Goal: Obtain resource: Obtain resource

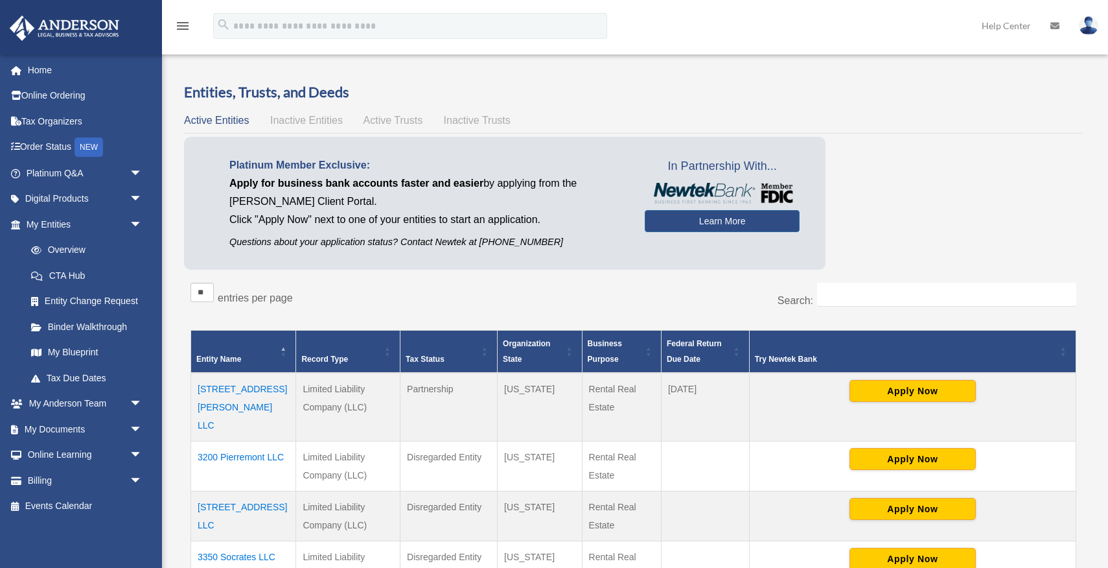
scroll to position [343, 0]
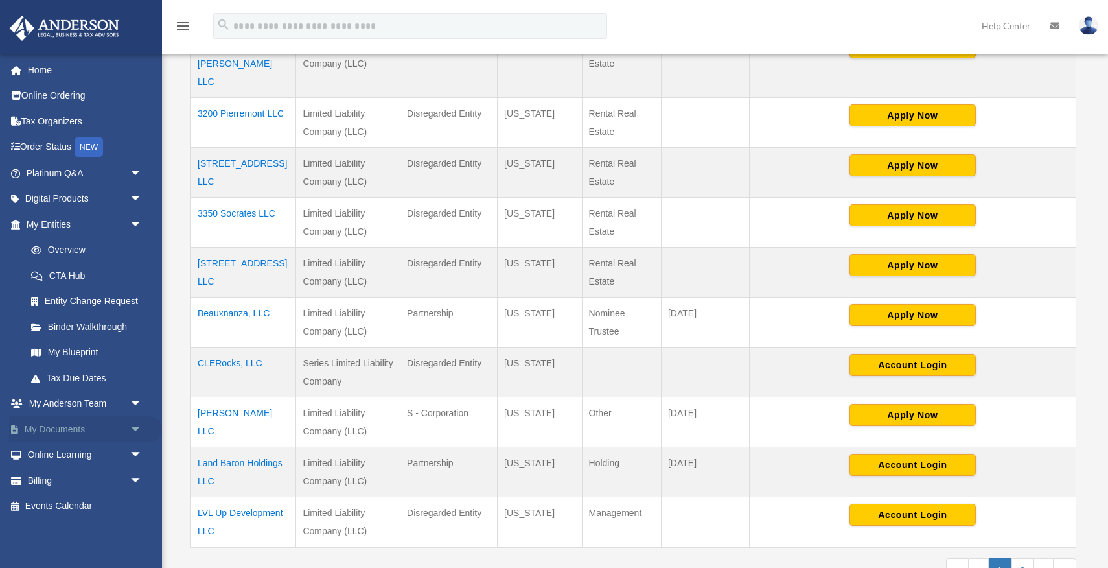
click at [69, 428] on link "My Documents arrow_drop_down" at bounding box center [85, 429] width 153 height 26
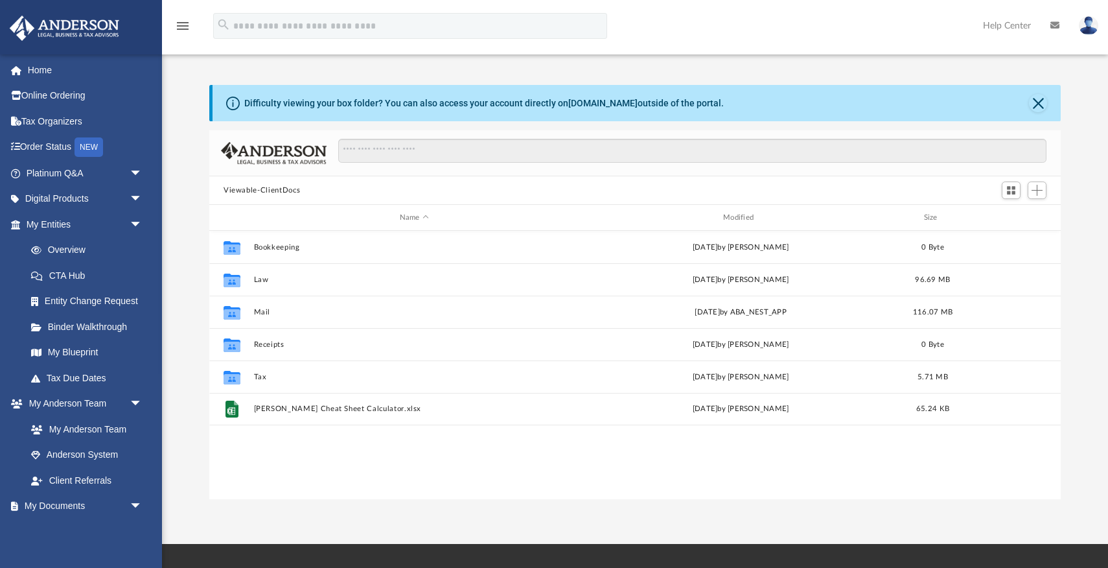
scroll to position [1, 1]
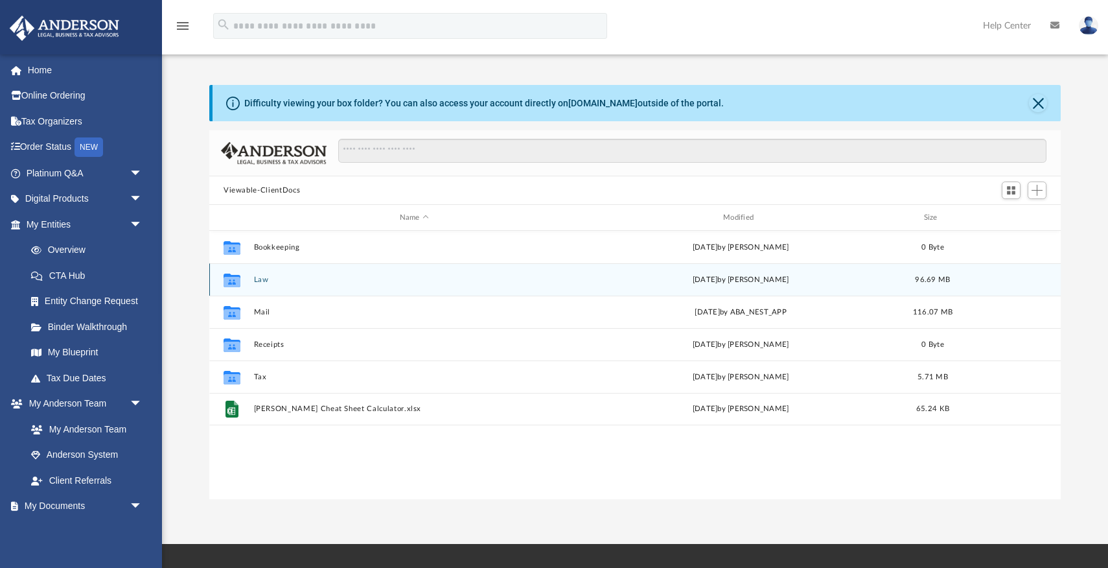
click at [259, 278] on button "Law" at bounding box center [414, 279] width 321 height 8
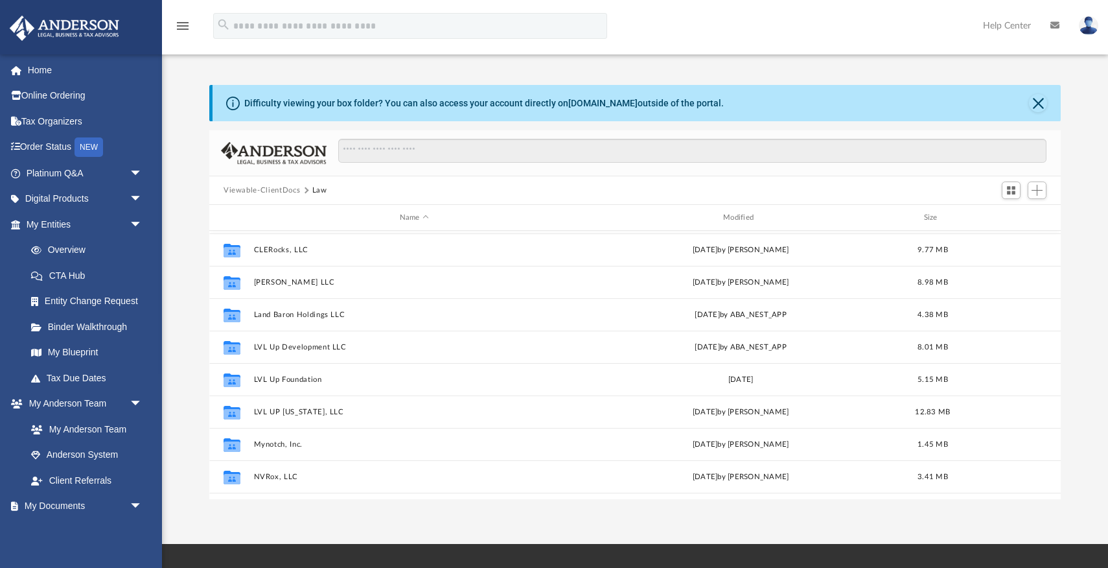
scroll to position [250, 0]
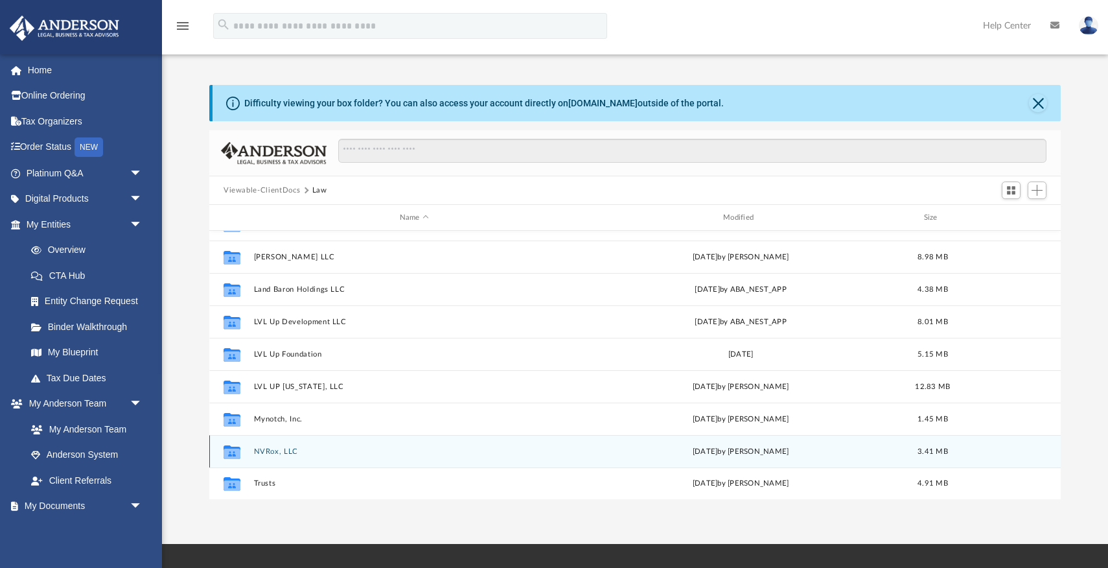
click at [276, 450] on button "NVRox, LLC" at bounding box center [414, 451] width 321 height 8
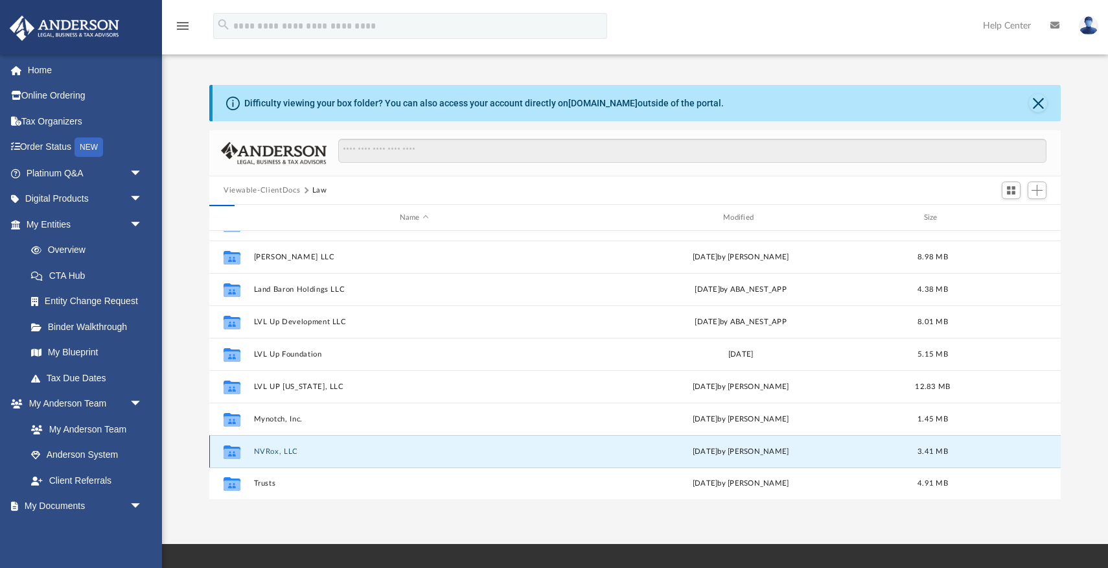
scroll to position [0, 0]
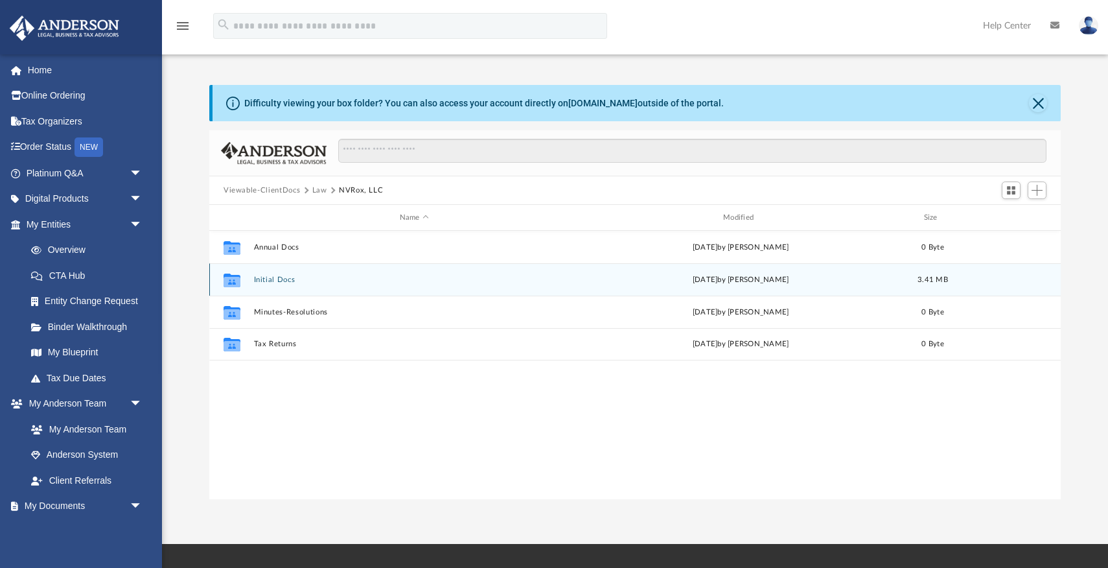
click at [277, 279] on button "Initial Docs" at bounding box center [414, 279] width 321 height 8
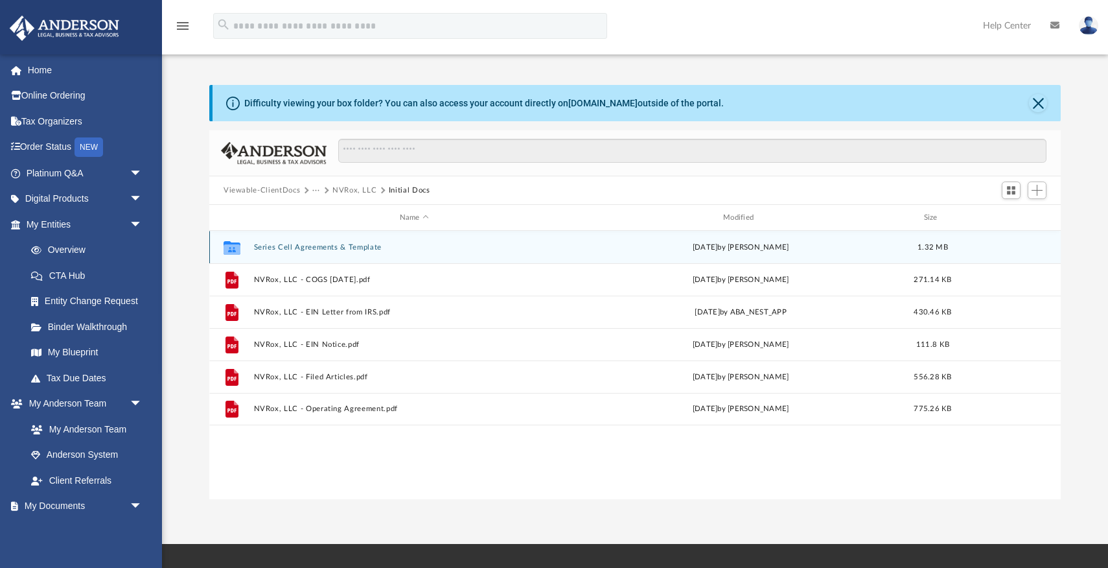
click at [325, 248] on button "Series Cell Agreements & Template" at bounding box center [414, 247] width 321 height 8
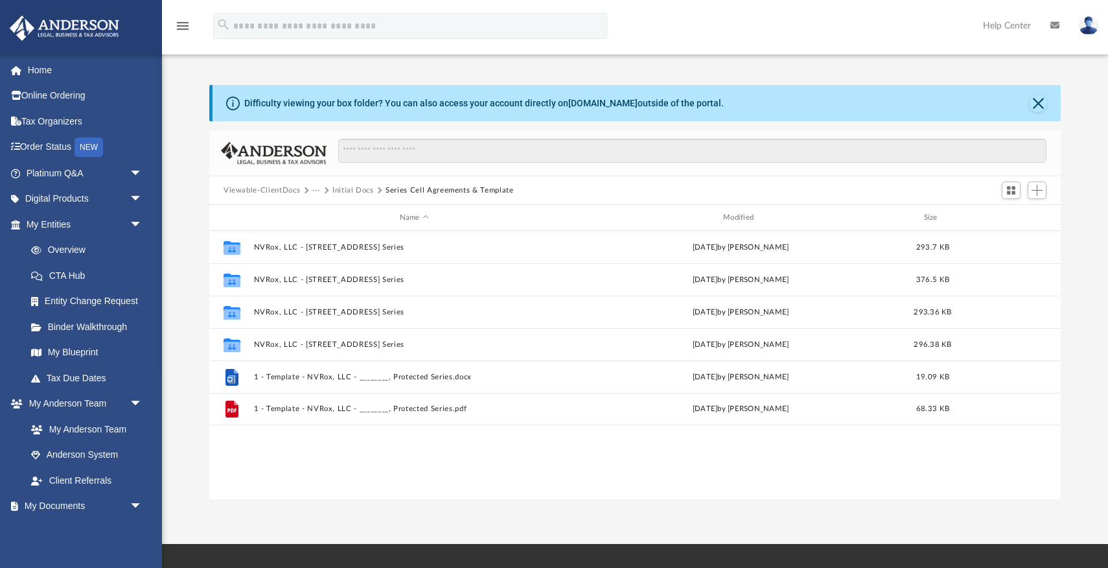
click at [358, 189] on button "Initial Docs" at bounding box center [352, 191] width 41 height 12
